Goal: Check status: Check status

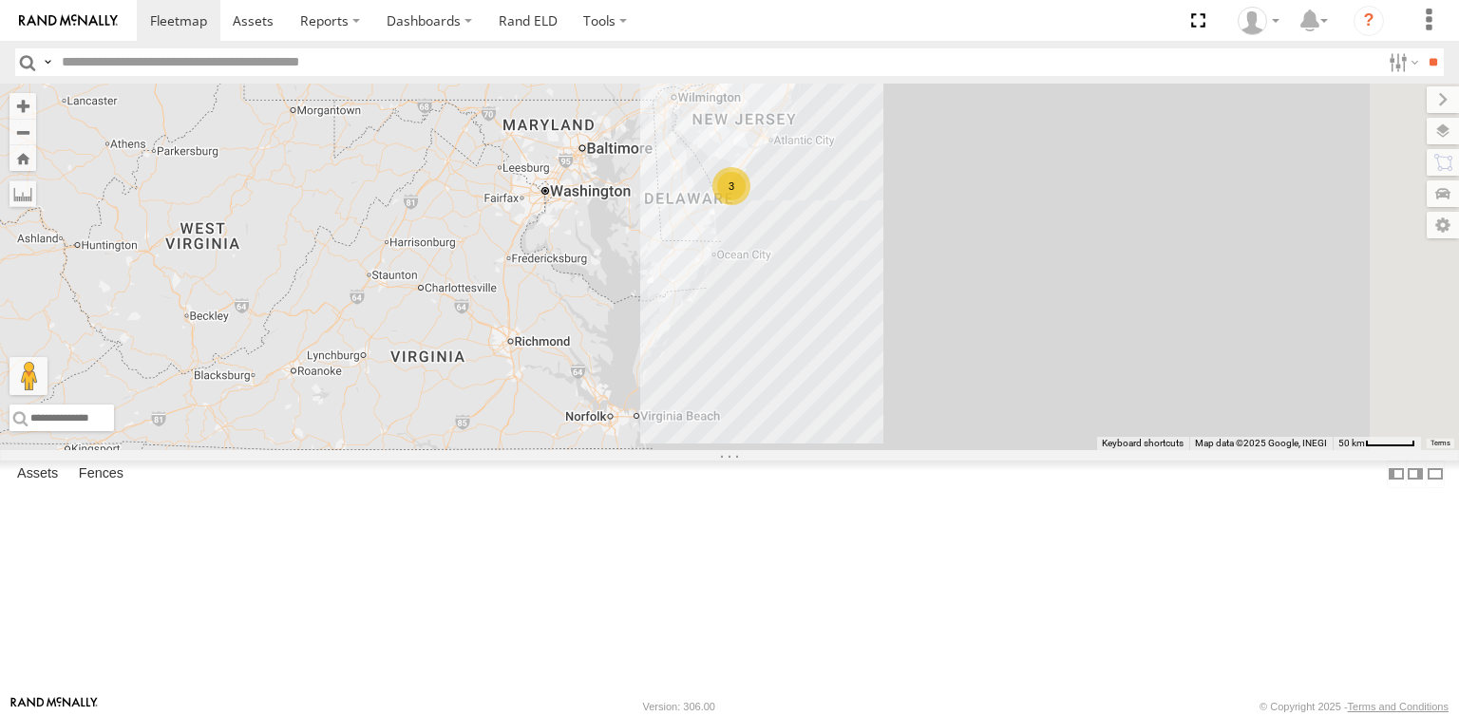
drag, startPoint x: 961, startPoint y: 370, endPoint x: 852, endPoint y: 588, distance: 243.4
click at [855, 450] on div "245048 [PERSON_NAME] 3" at bounding box center [729, 267] width 1459 height 367
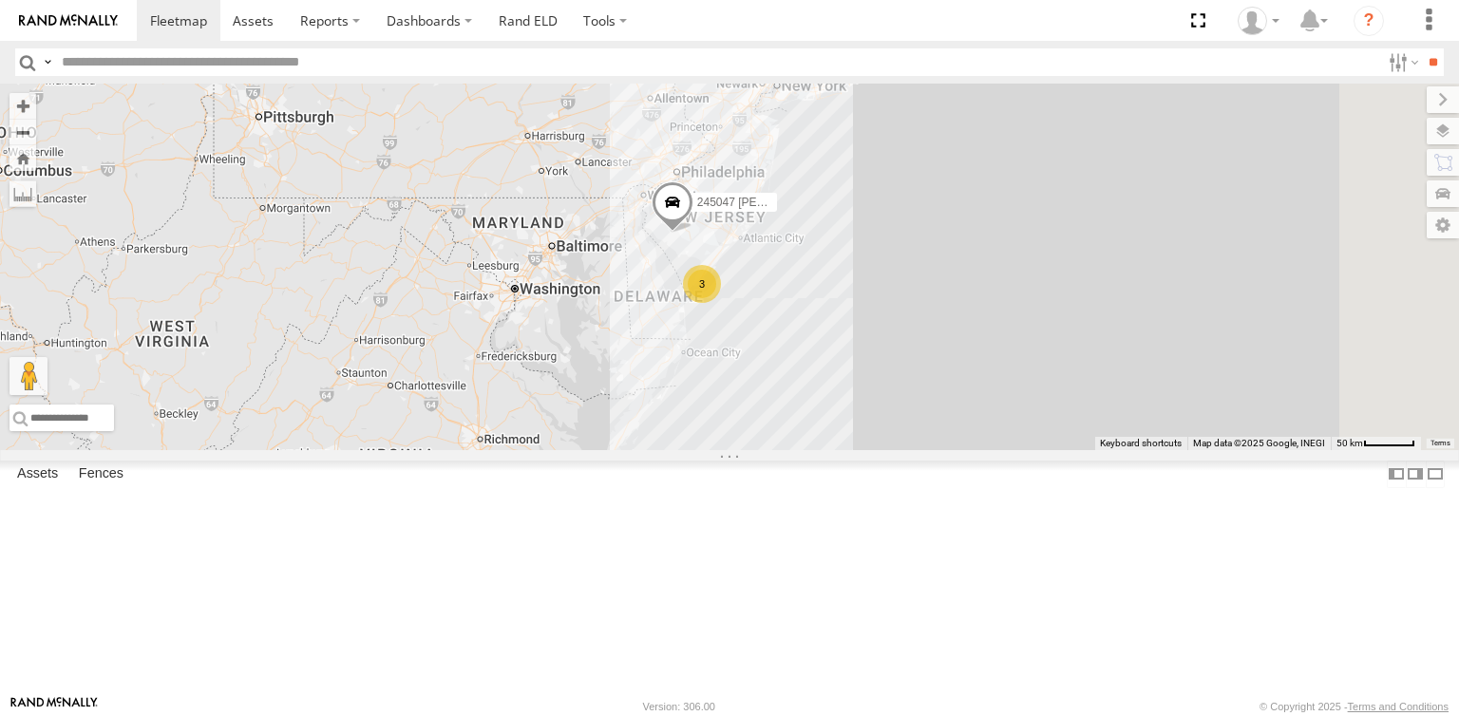
drag, startPoint x: 882, startPoint y: 441, endPoint x: 829, endPoint y: 532, distance: 105.6
click at [829, 450] on div "245048 [PERSON_NAME] 3 245047 [PERSON_NAME] Hino" at bounding box center [729, 267] width 1459 height 367
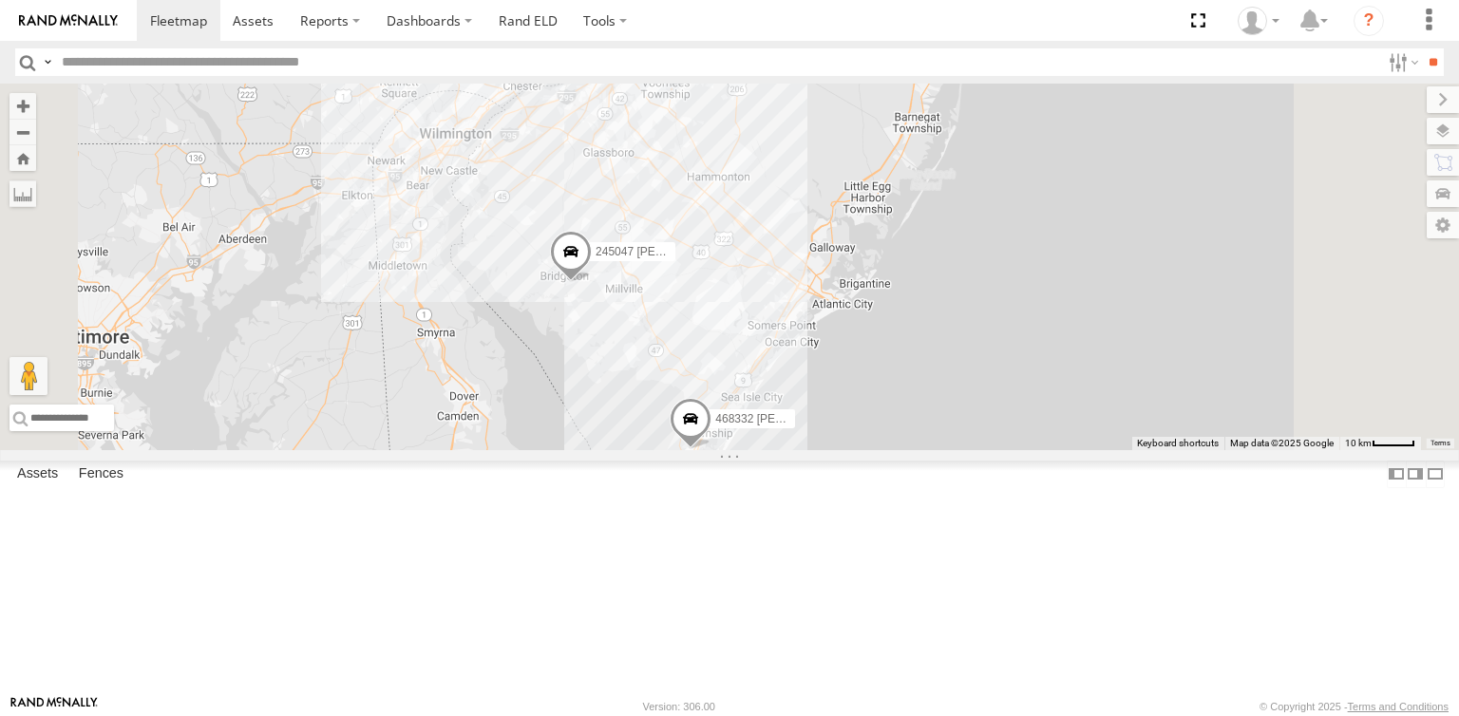
drag, startPoint x: 854, startPoint y: 408, endPoint x: 848, endPoint y: 516, distance: 107.5
click at [848, 450] on div "245048 [PERSON_NAME] 245047 [PERSON_NAME] JTSP Hino 468334 [PERSON_NAME] 2 4683…" at bounding box center [729, 267] width 1459 height 367
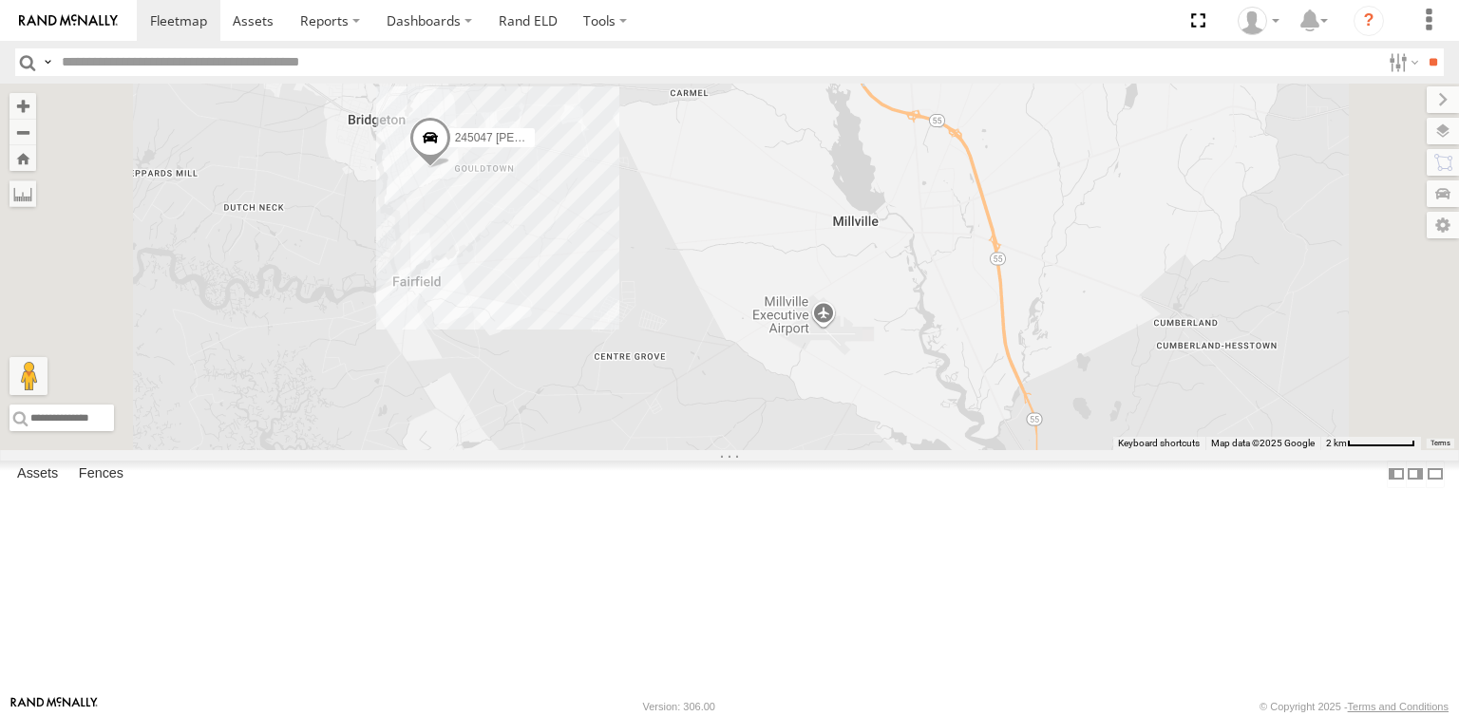
drag, startPoint x: 728, startPoint y: 384, endPoint x: 816, endPoint y: 470, distance: 122.9
click at [816, 450] on div "245048 [PERSON_NAME] 245047 [PERSON_NAME] JTSP Hino 468334 [PERSON_NAME] 468332…" at bounding box center [729, 267] width 1459 height 367
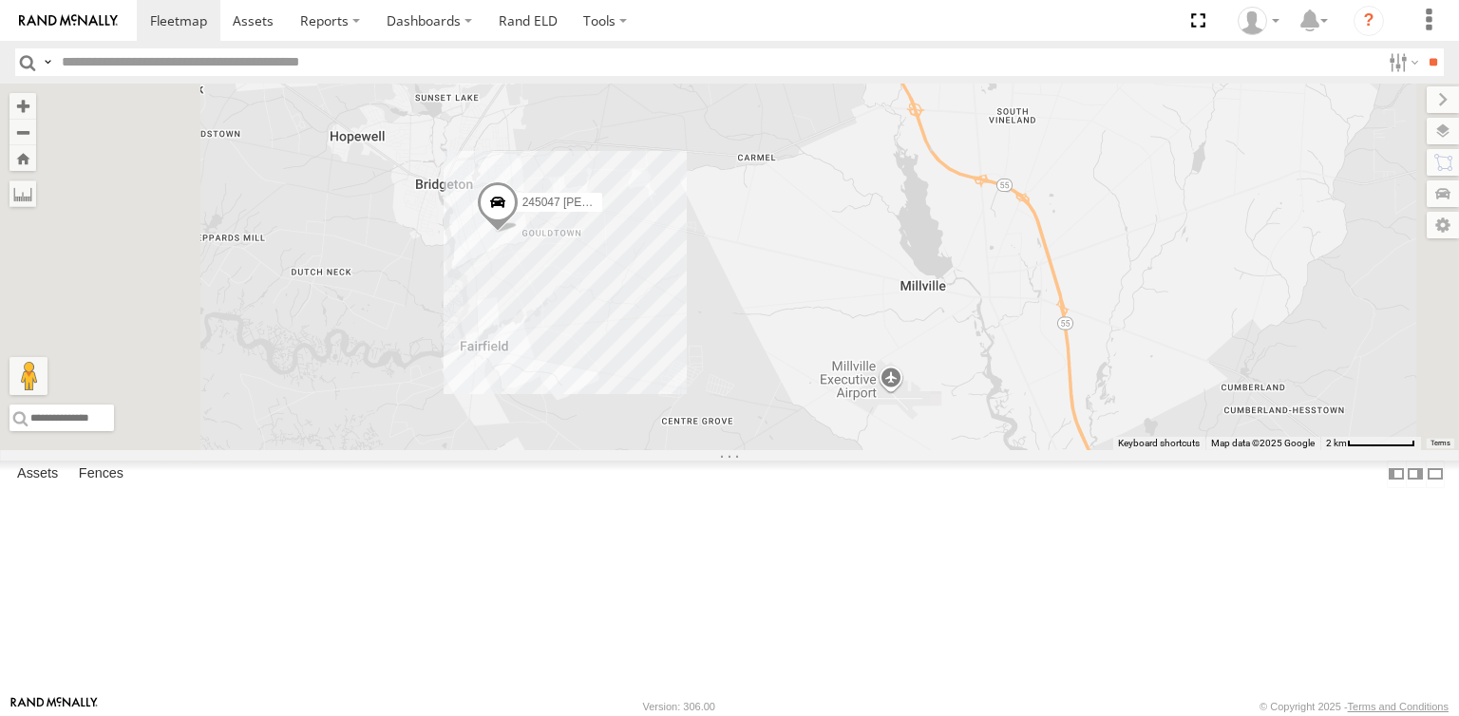
drag, startPoint x: 729, startPoint y: 389, endPoint x: 747, endPoint y: 406, distance: 24.2
click at [747, 406] on div "245048 [PERSON_NAME] 245047 [PERSON_NAME] JTSP Hino 468334 [PERSON_NAME] 468332…" at bounding box center [729, 267] width 1459 height 367
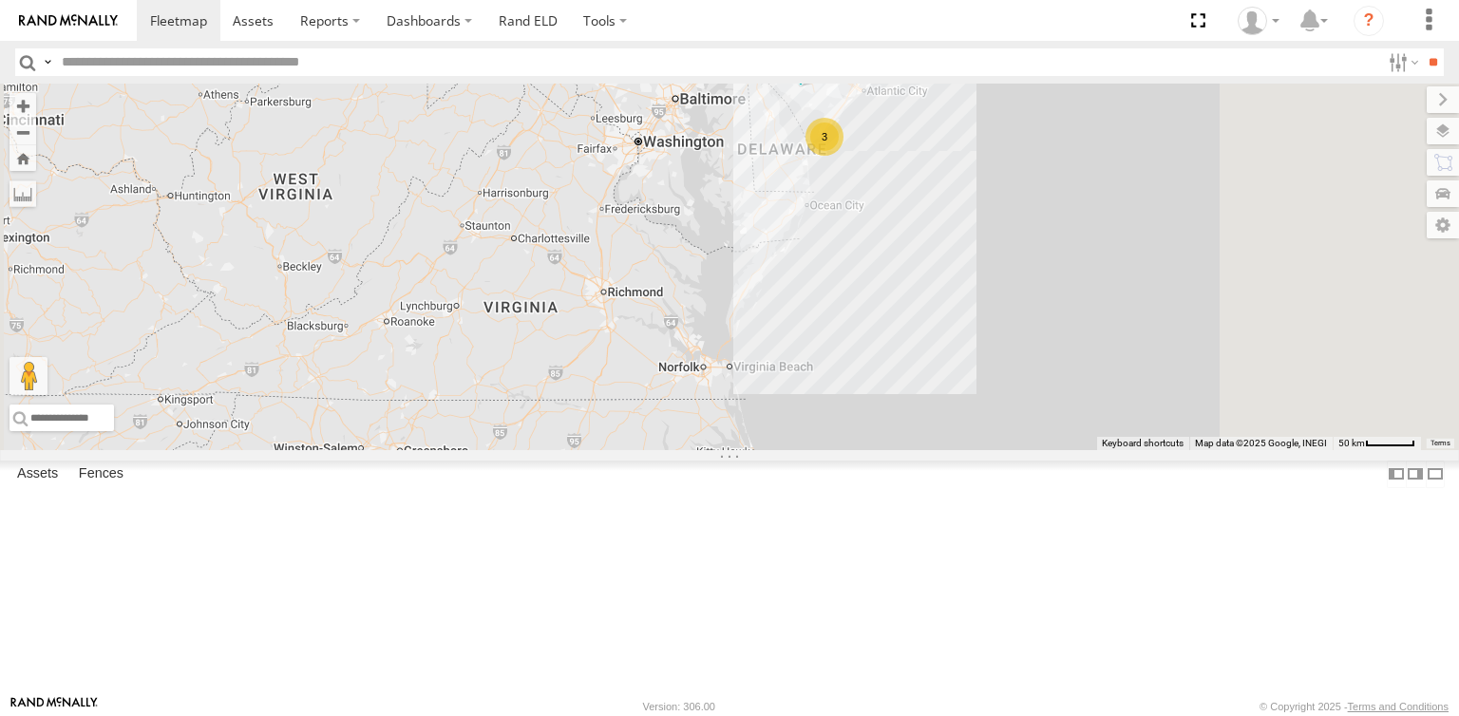
drag, startPoint x: 1037, startPoint y: 316, endPoint x: 973, endPoint y: 492, distance: 187.2
click at [973, 450] on div "245048 [PERSON_NAME] 3 245047 [PERSON_NAME]" at bounding box center [729, 267] width 1459 height 367
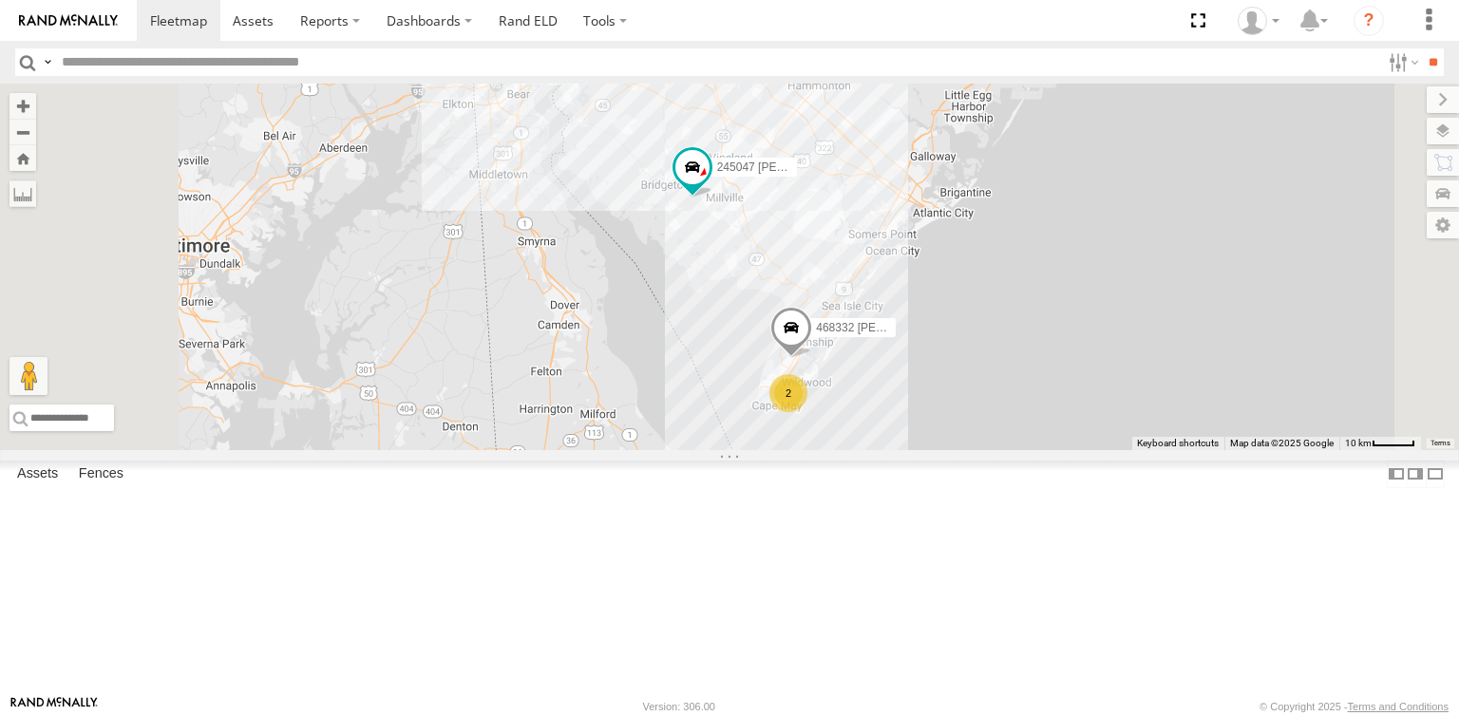
drag, startPoint x: 966, startPoint y: 301, endPoint x: 952, endPoint y: 360, distance: 60.6
click at [952, 360] on div "245048 [PERSON_NAME] 245047 [PERSON_NAME] 468334 [PERSON_NAME] JTSP Hino 2 4683…" at bounding box center [729, 267] width 1459 height 367
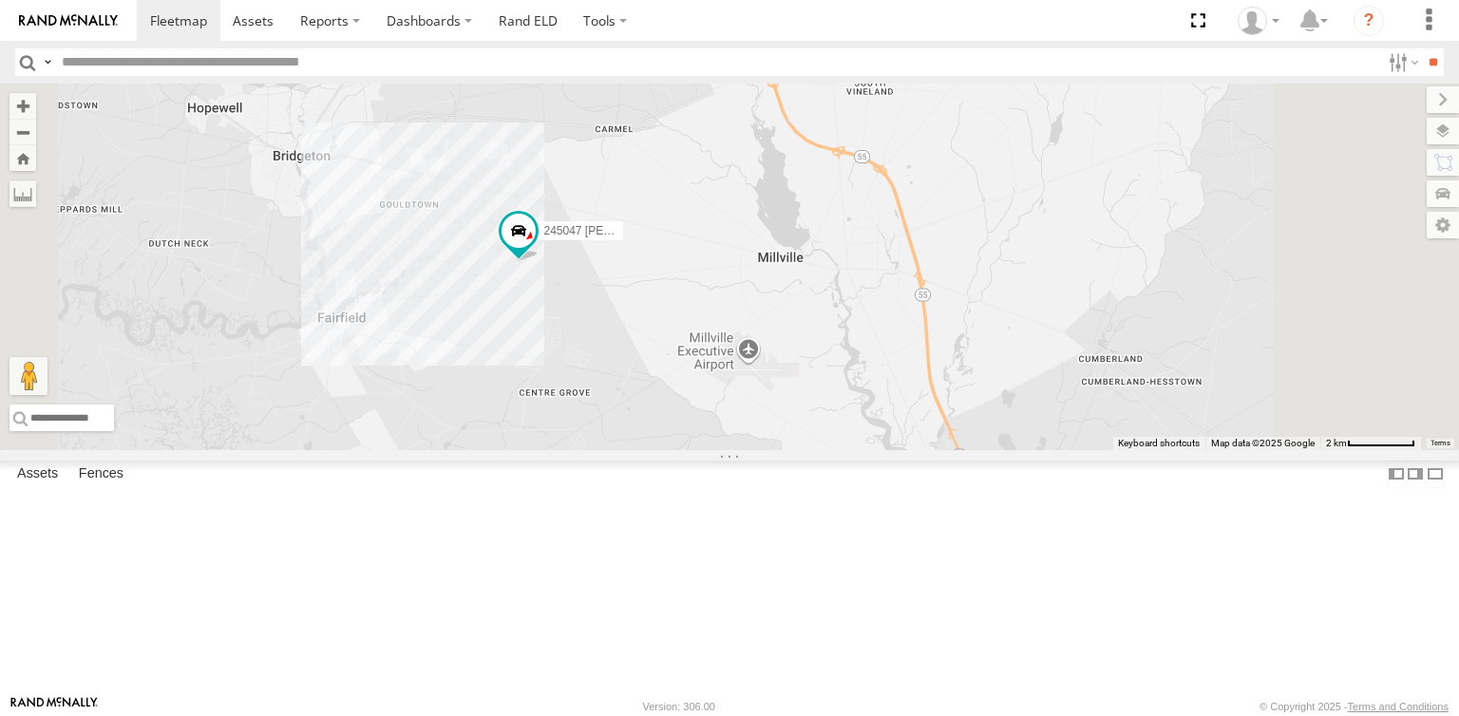
drag, startPoint x: 745, startPoint y: 421, endPoint x: 775, endPoint y: 457, distance: 47.2
click at [775, 450] on div "245048 [PERSON_NAME] 245047 [PERSON_NAME] 468334 [PERSON_NAME] JTSP Hino 468332…" at bounding box center [729, 267] width 1459 height 367
